Goal: Information Seeking & Learning: Learn about a topic

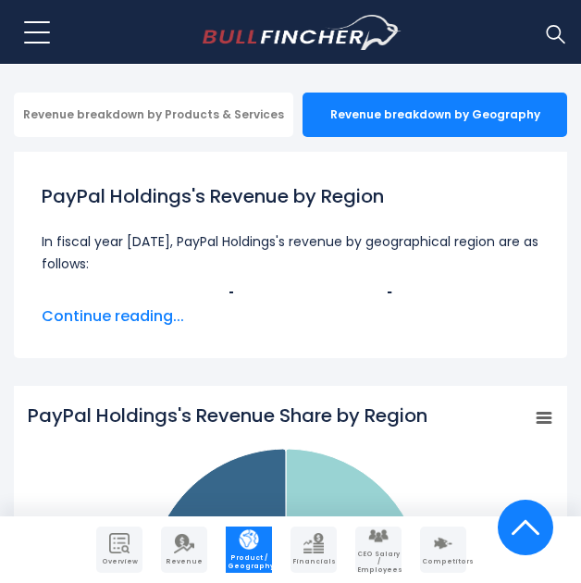
scroll to position [1116, 0]
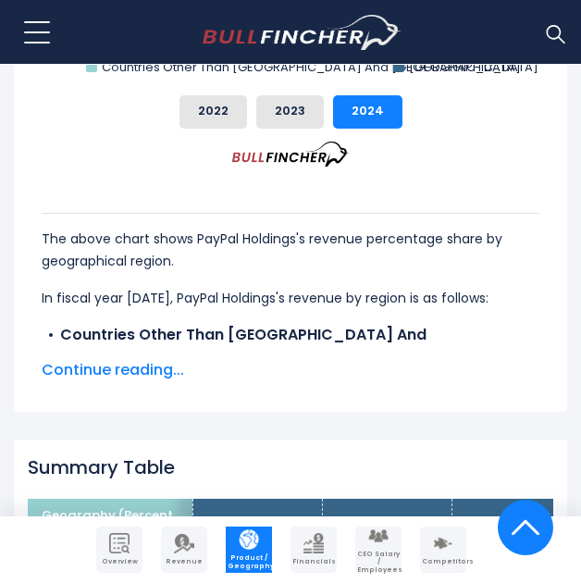
click at [162, 359] on span "Continue reading..." at bounding box center [291, 370] width 498 height 22
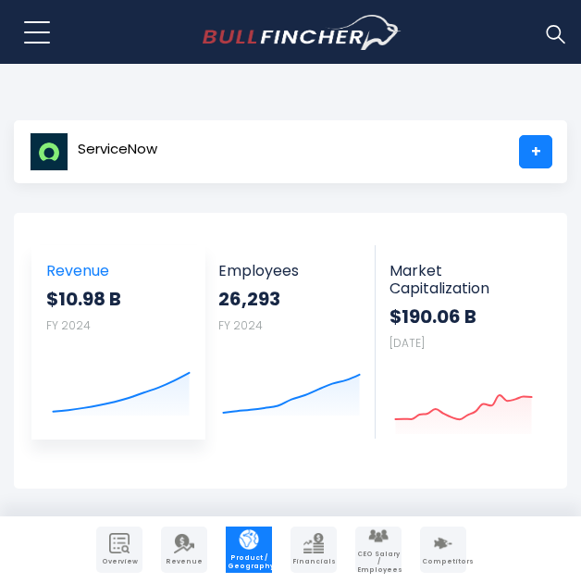
click at [108, 284] on link "Revenue $10.98 B FY 2024 Created with Highcharts 12.1.2" at bounding box center [118, 332] width 172 height 175
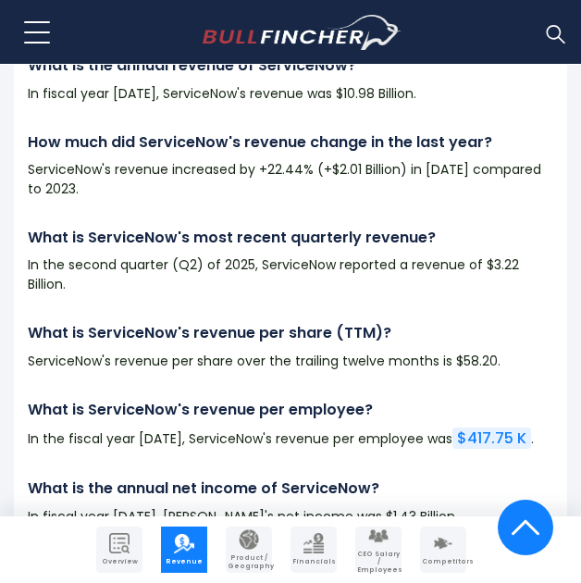
scroll to position [4812, 0]
